Goal: Use online tool/utility: Utilize a website feature to perform a specific function

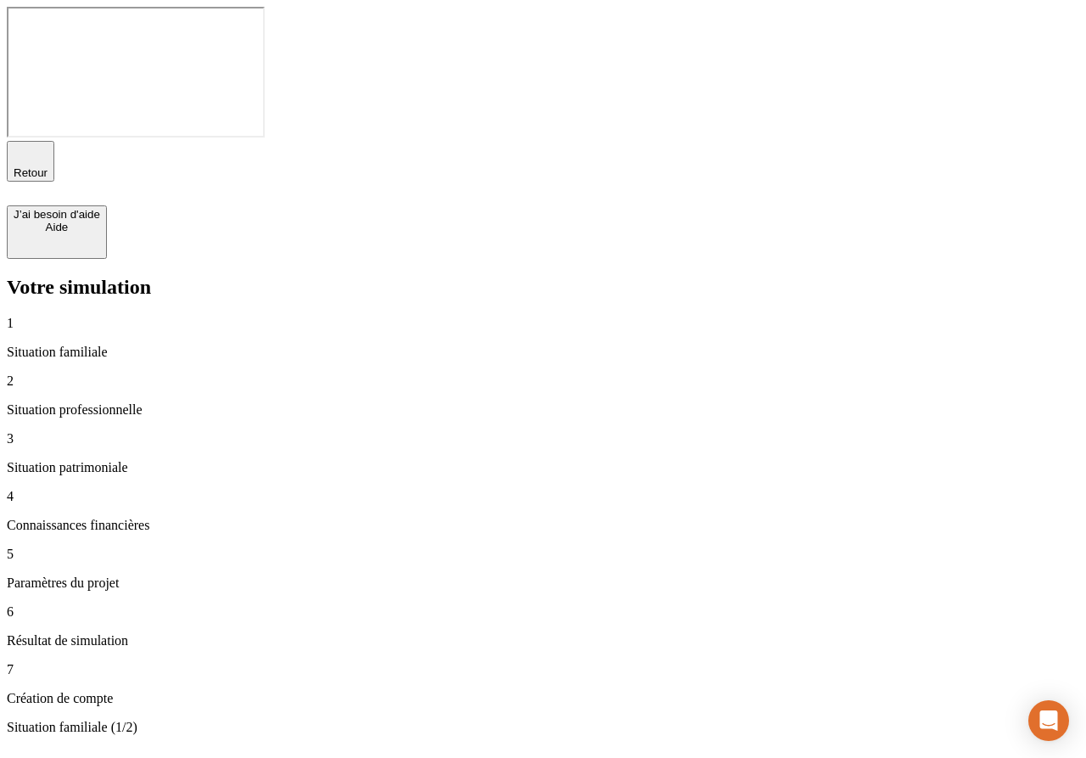
click at [43, 143] on div "Retour" at bounding box center [31, 161] width 34 height 36
click at [48, 166] on span "Retour" at bounding box center [31, 172] width 34 height 13
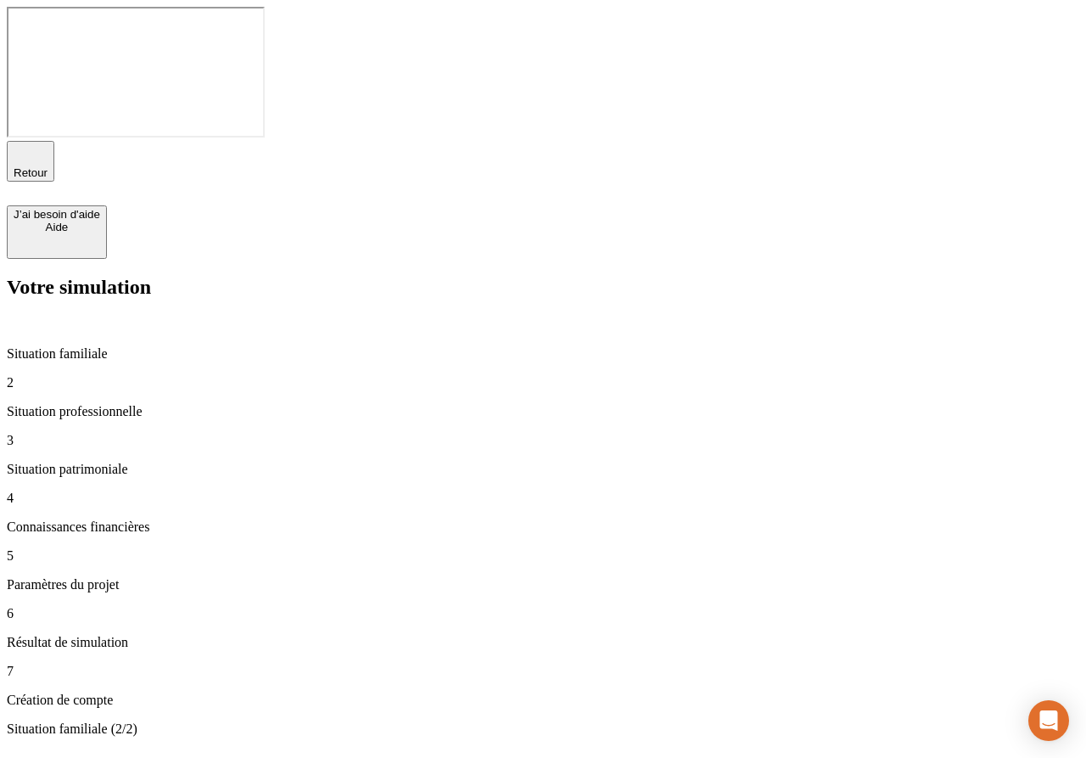
click at [138, 346] on p "Situation familiale" at bounding box center [543, 353] width 1073 height 15
click at [48, 166] on span "Retour" at bounding box center [31, 172] width 34 height 13
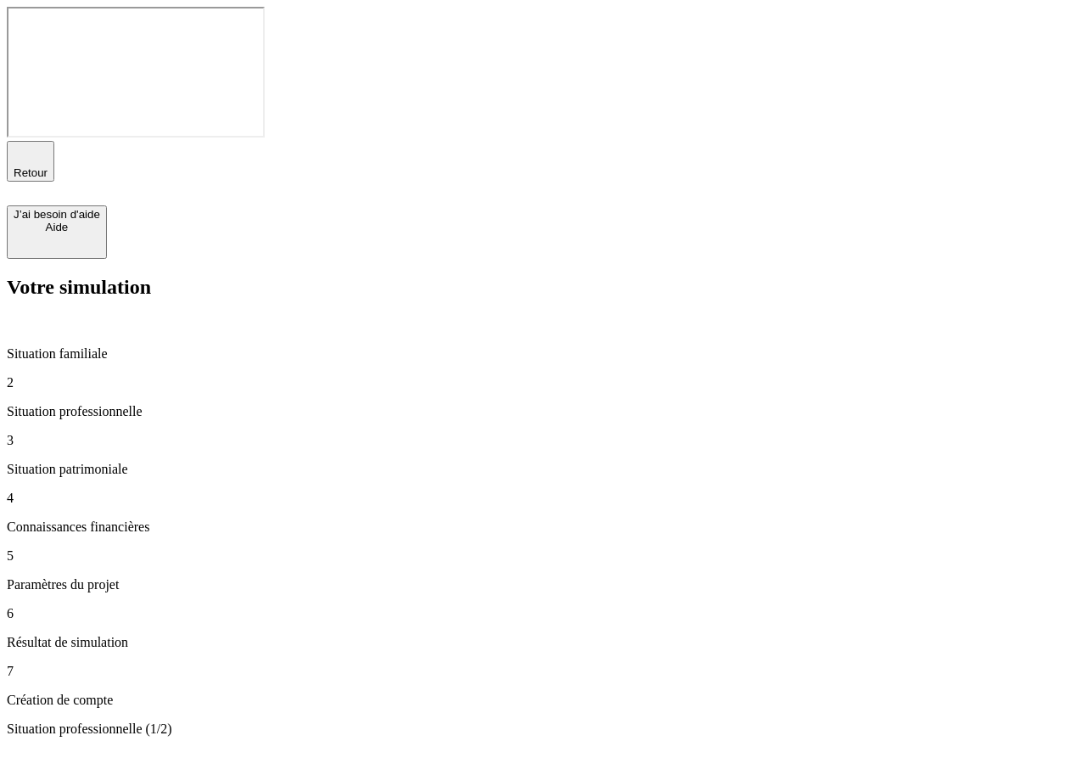
click at [94, 346] on p "Situation familiale" at bounding box center [543, 353] width 1073 height 15
click at [48, 166] on span "Retour" at bounding box center [31, 172] width 34 height 13
